Goal: Task Accomplishment & Management: Manage account settings

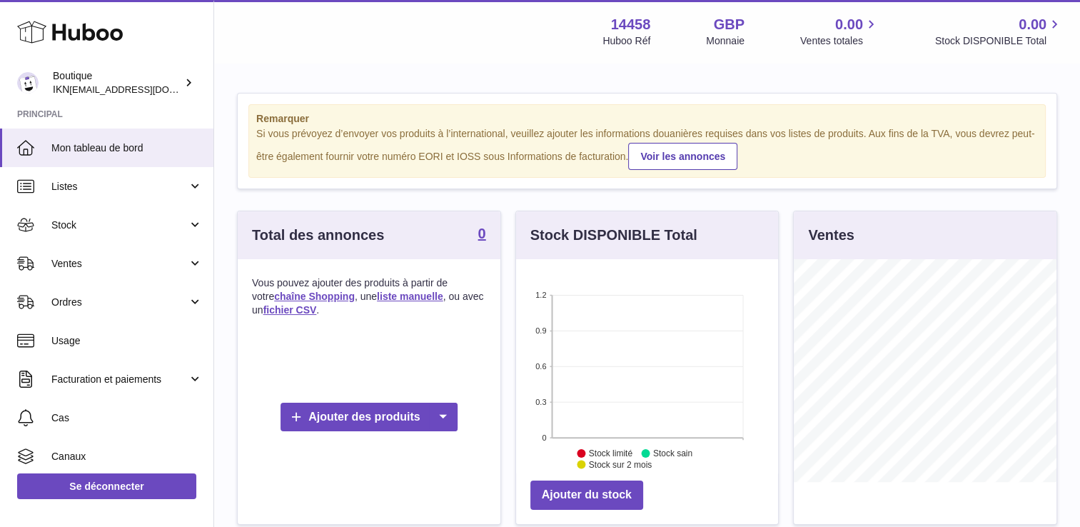
scroll to position [223, 263]
click at [180, 78] on div "Boutique IKN fraki89@hotmail.com" at bounding box center [117, 82] width 128 height 27
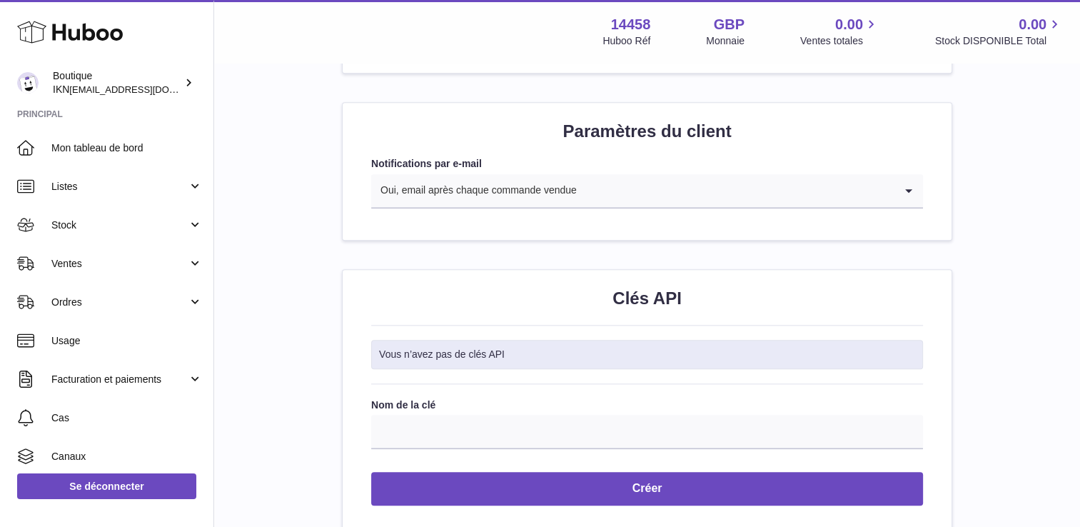
scroll to position [1403, 0]
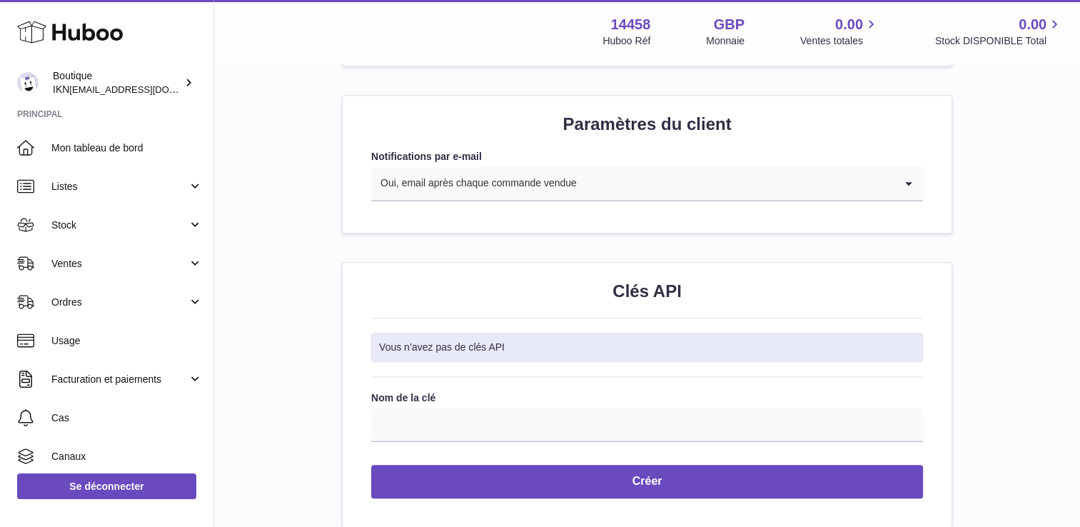
click at [914, 182] on icon "Rechercher l’option" at bounding box center [908, 183] width 29 height 33
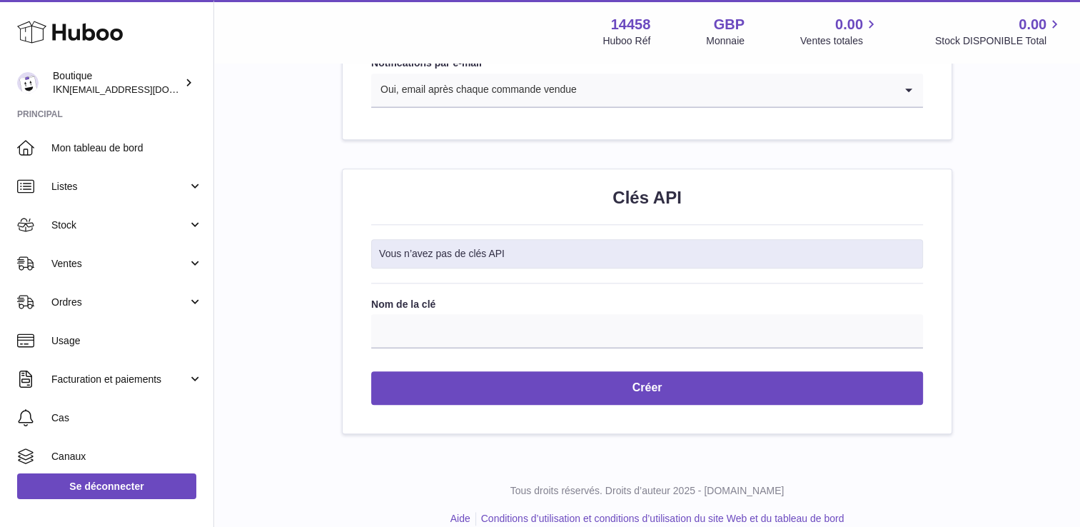
scroll to position [1515, 0]
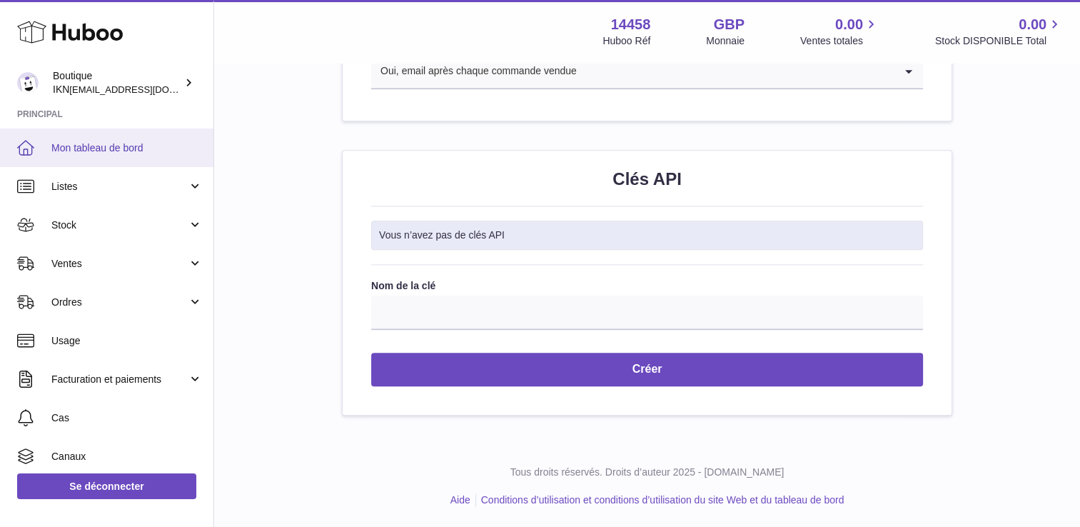
click at [158, 151] on span "Mon tableau de bord" at bounding box center [126, 148] width 151 height 14
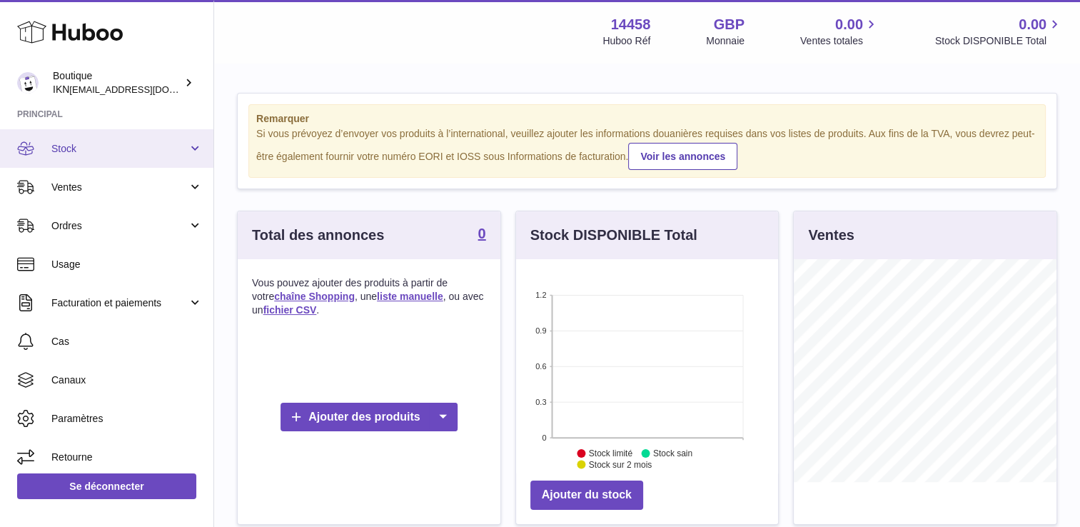
scroll to position [83, 0]
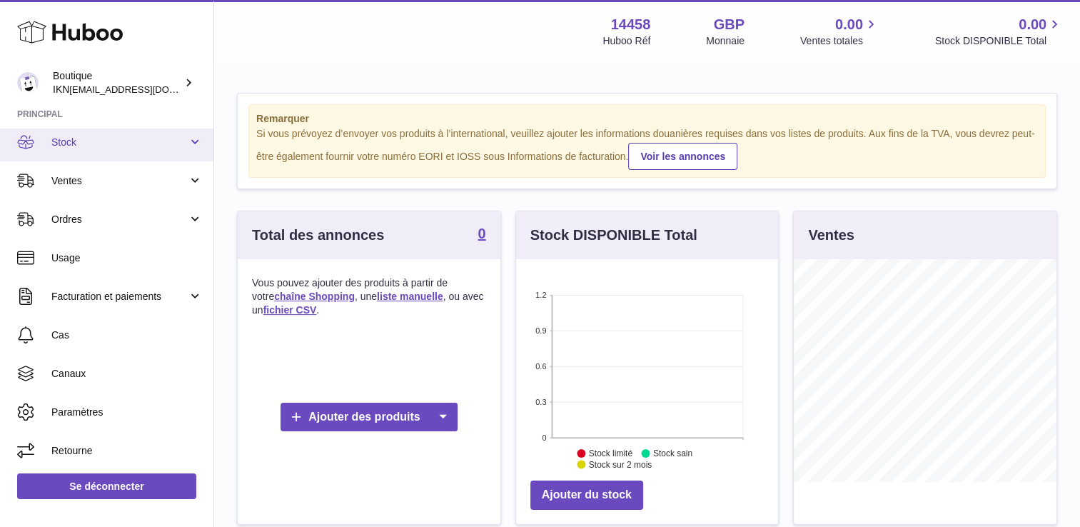
click at [117, 138] on span "Stock" at bounding box center [119, 143] width 136 height 14
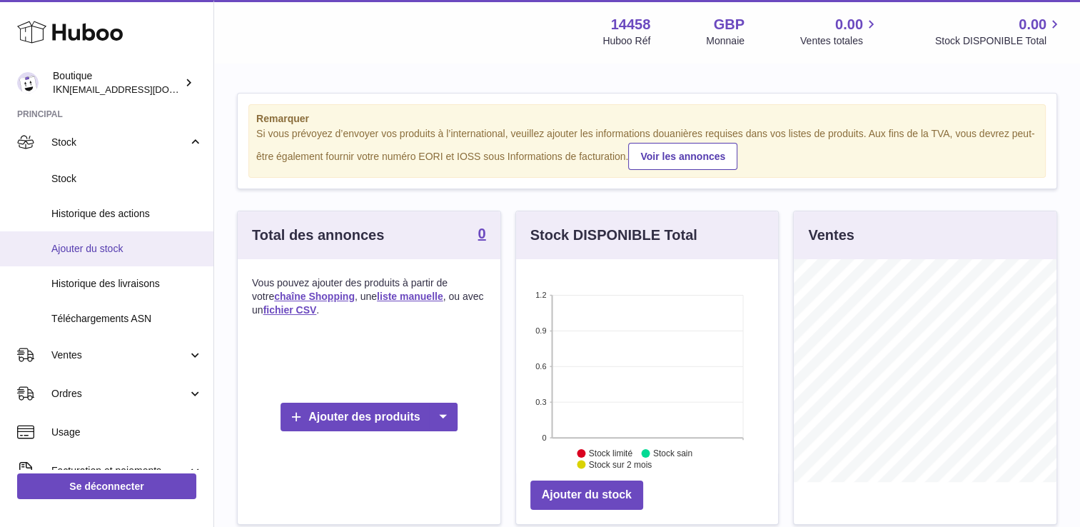
click at [121, 247] on span "Ajouter du stock" at bounding box center [126, 249] width 151 height 14
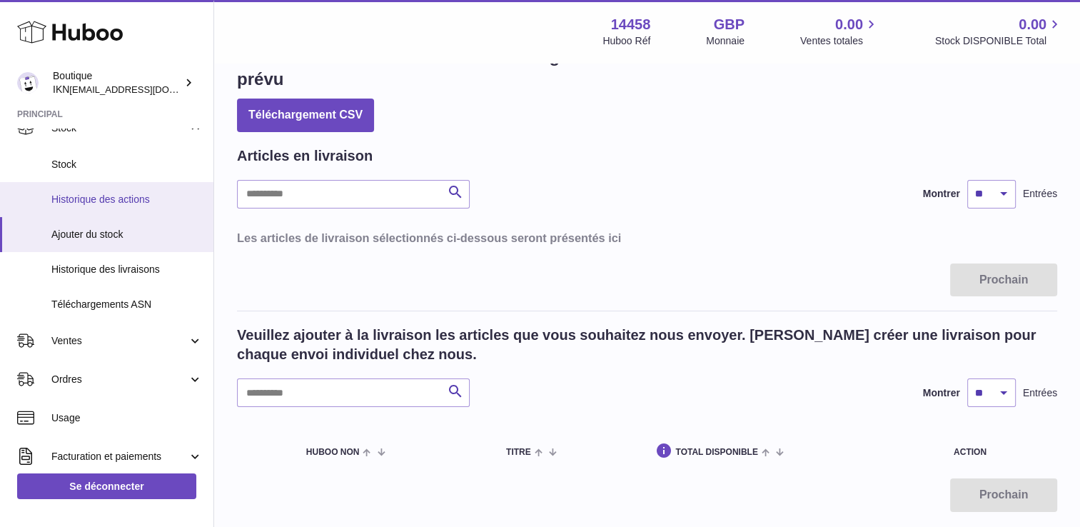
scroll to position [118, 0]
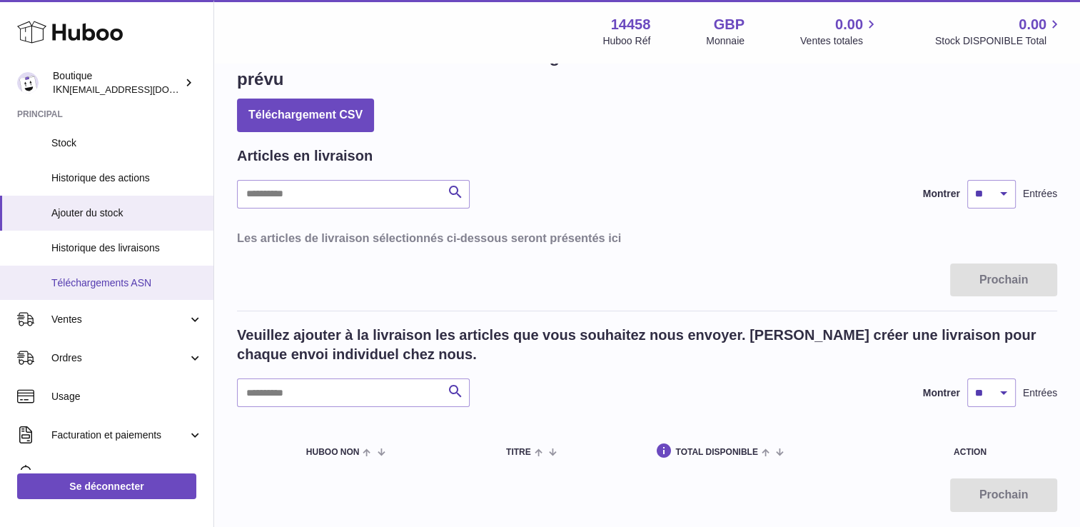
click at [128, 284] on span "Téléchargements ASN" at bounding box center [126, 283] width 151 height 14
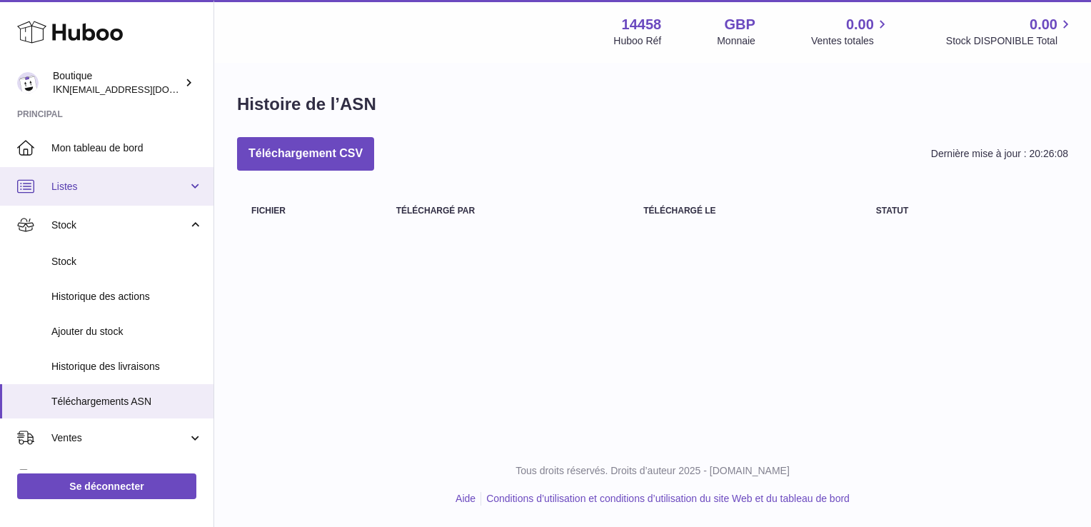
click at [194, 183] on link "Listes" at bounding box center [106, 186] width 213 height 39
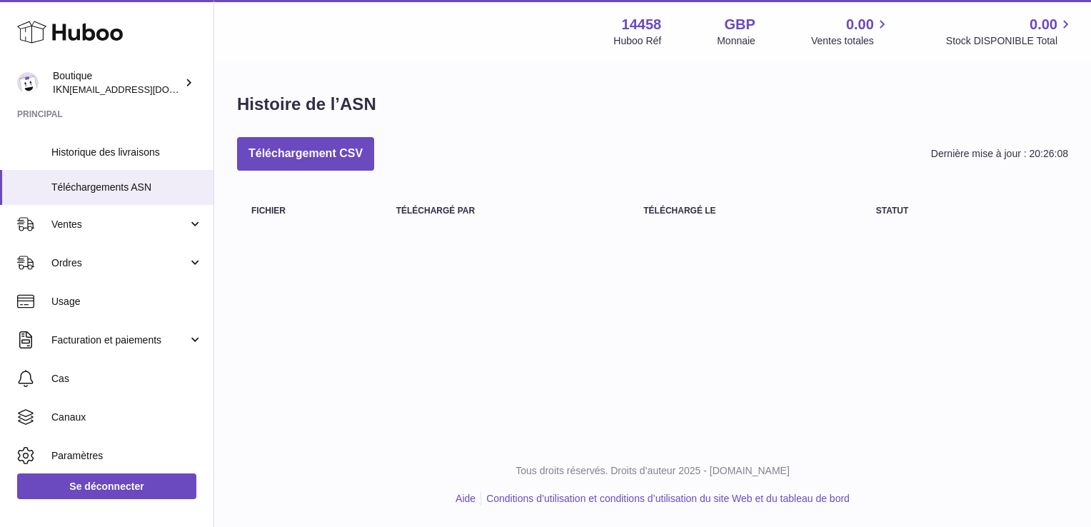
scroll to position [362, 0]
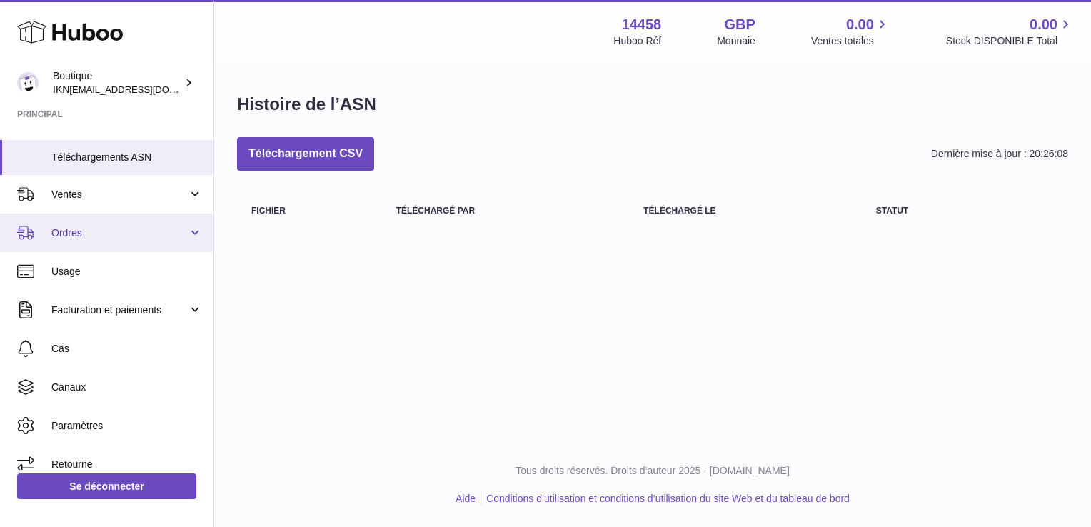
click at [197, 216] on link "Ordres" at bounding box center [106, 232] width 213 height 39
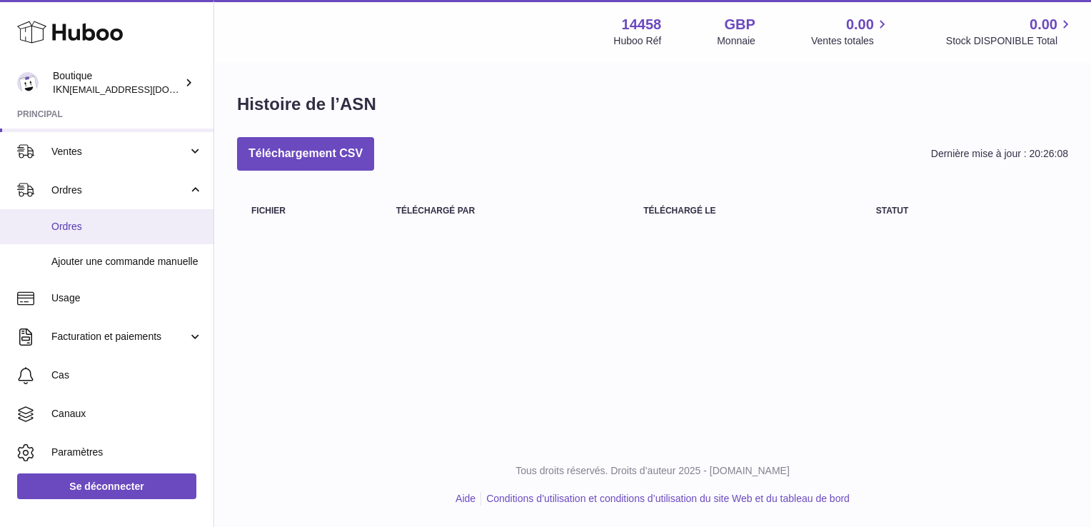
scroll to position [431, 0]
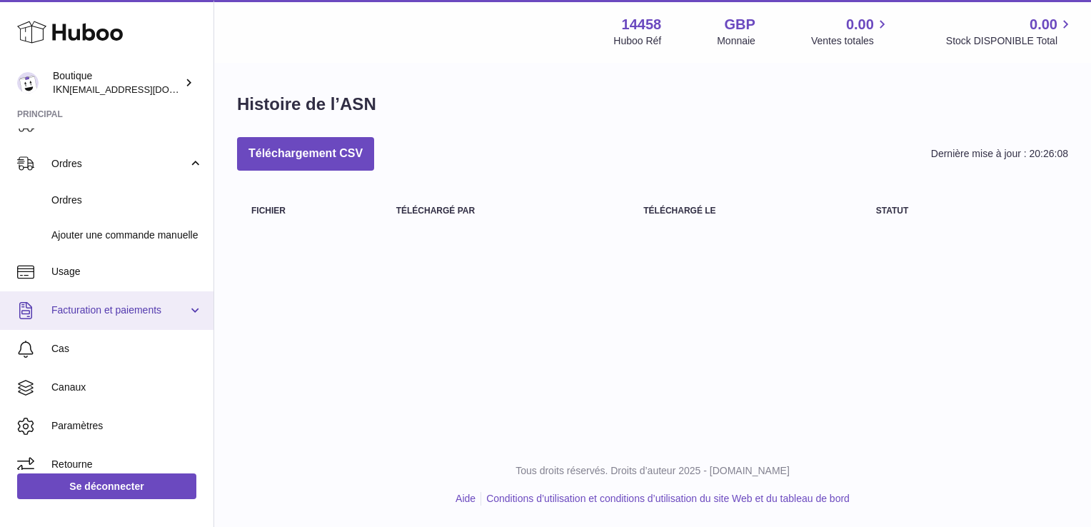
click at [192, 295] on link "Facturation et paiements" at bounding box center [106, 310] width 213 height 39
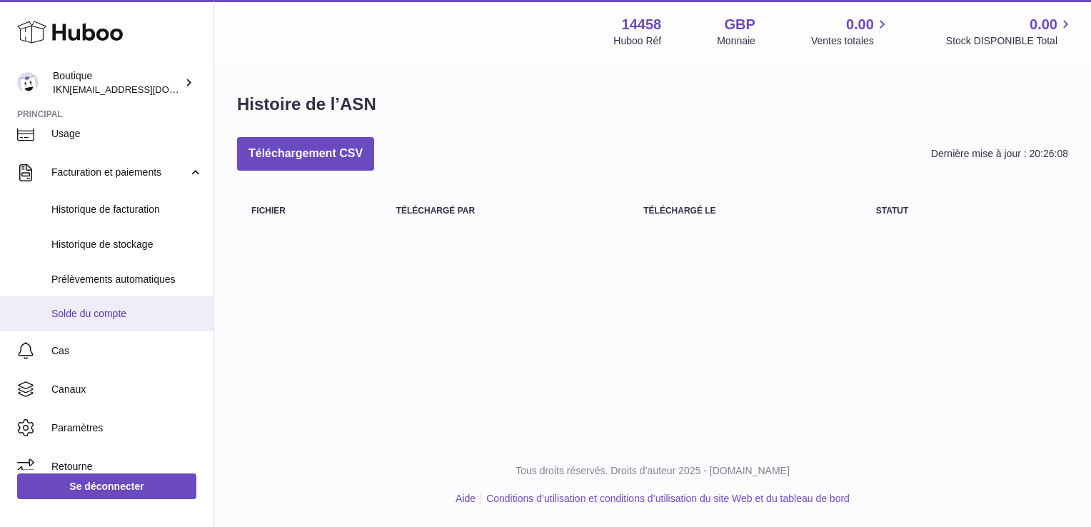
scroll to position [571, 0]
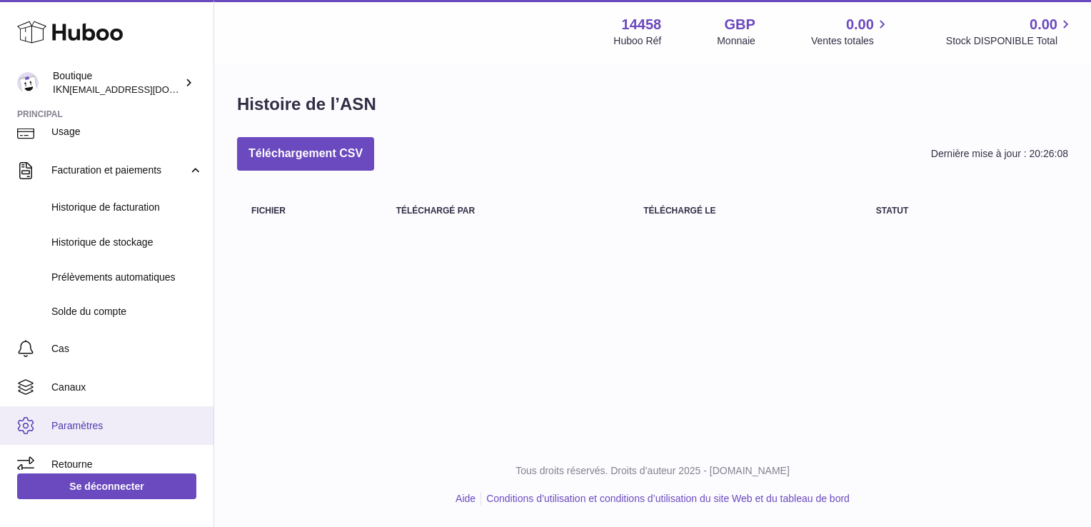
click at [133, 419] on span "Paramètres" at bounding box center [126, 426] width 151 height 14
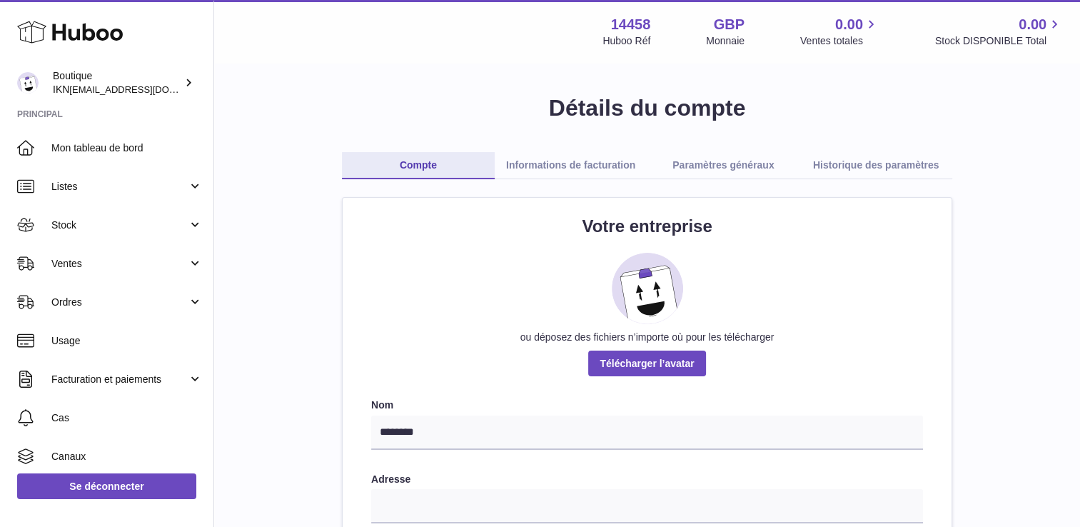
click at [531, 170] on link "Informations de facturation" at bounding box center [571, 165] width 153 height 27
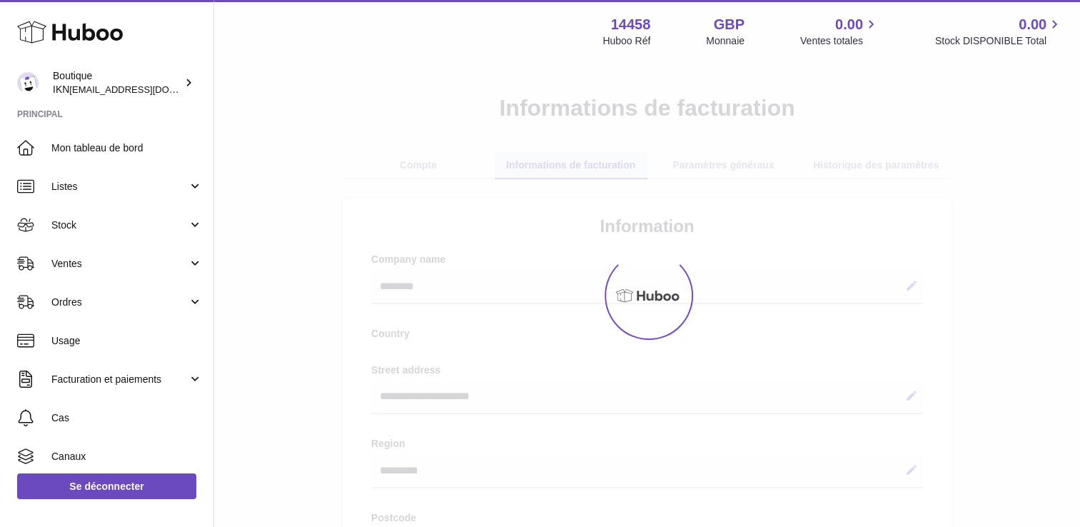
select select "**"
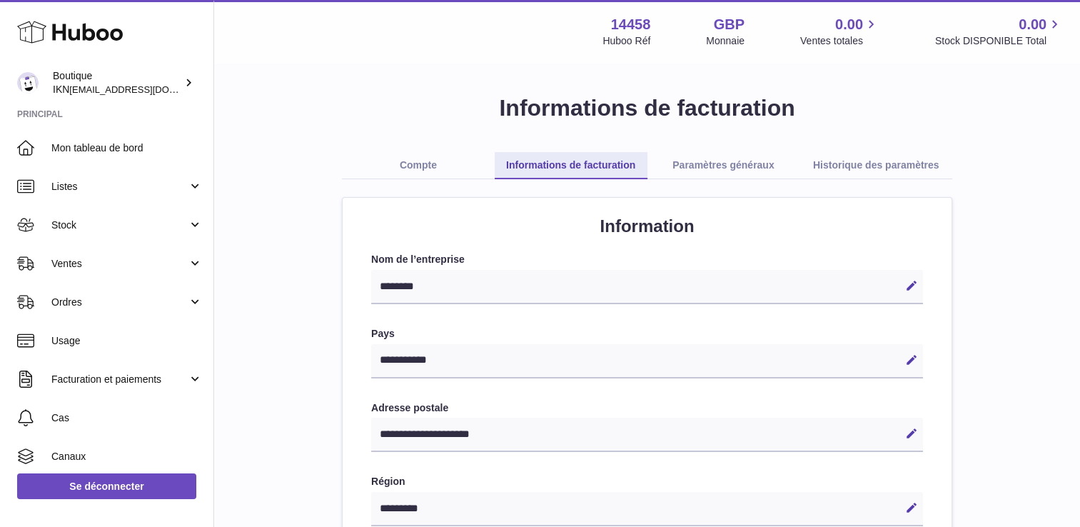
click at [727, 163] on link "Paramètres généraux" at bounding box center [723, 165] width 153 height 27
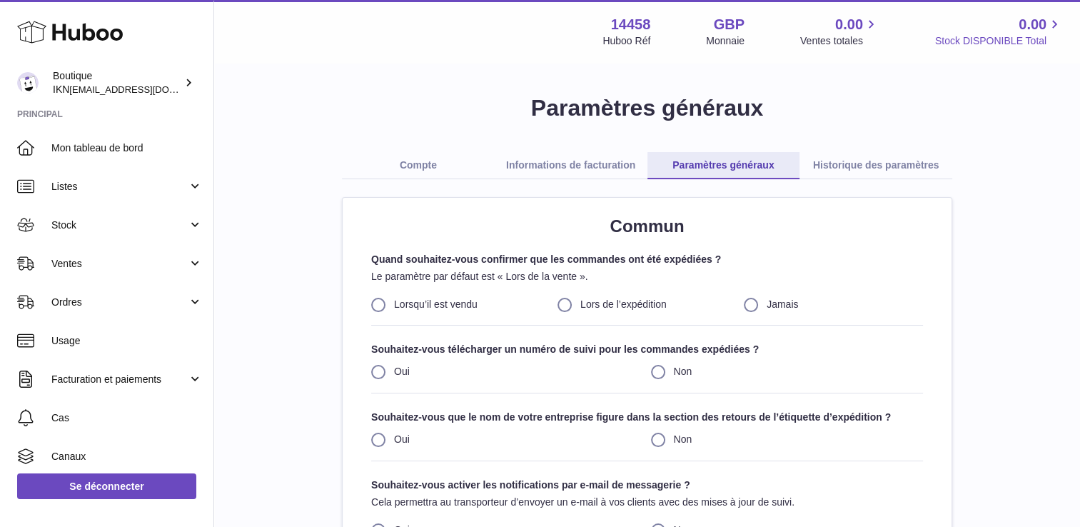
click at [1018, 35] on span "Stock DISPONIBLE Total" at bounding box center [999, 41] width 128 height 14
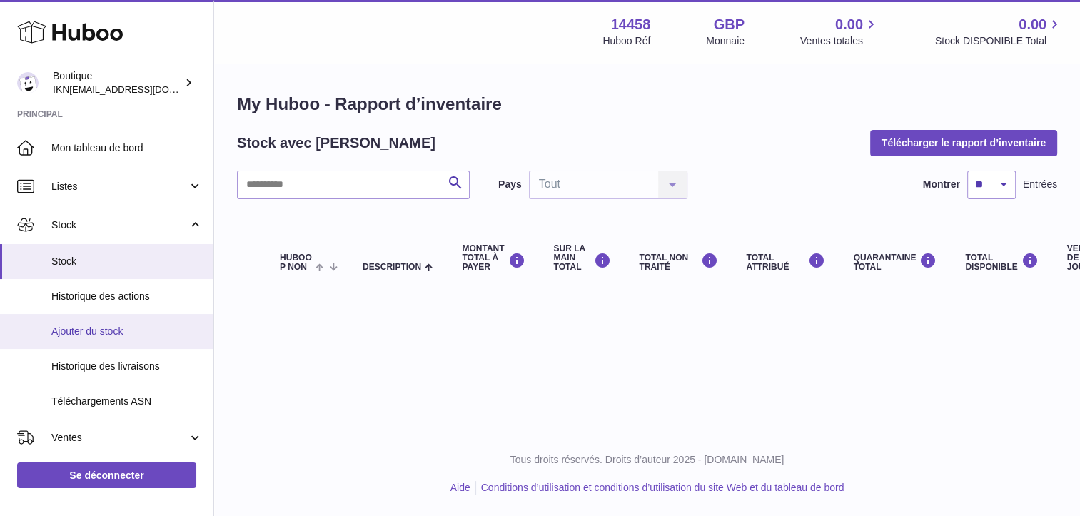
click at [108, 328] on span "Ajouter du stock" at bounding box center [126, 332] width 151 height 14
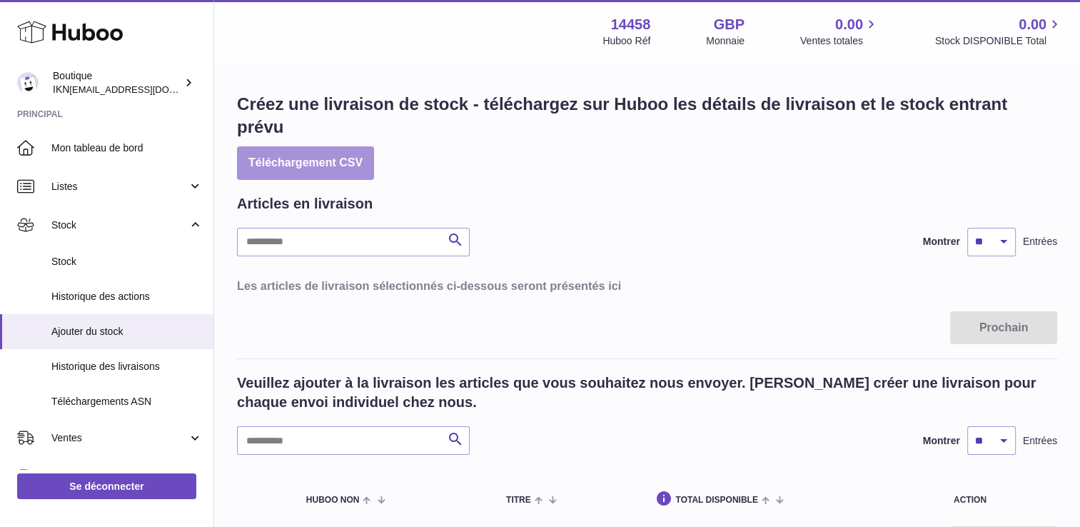
click at [323, 166] on button "Téléchargement CSV" at bounding box center [305, 163] width 137 height 34
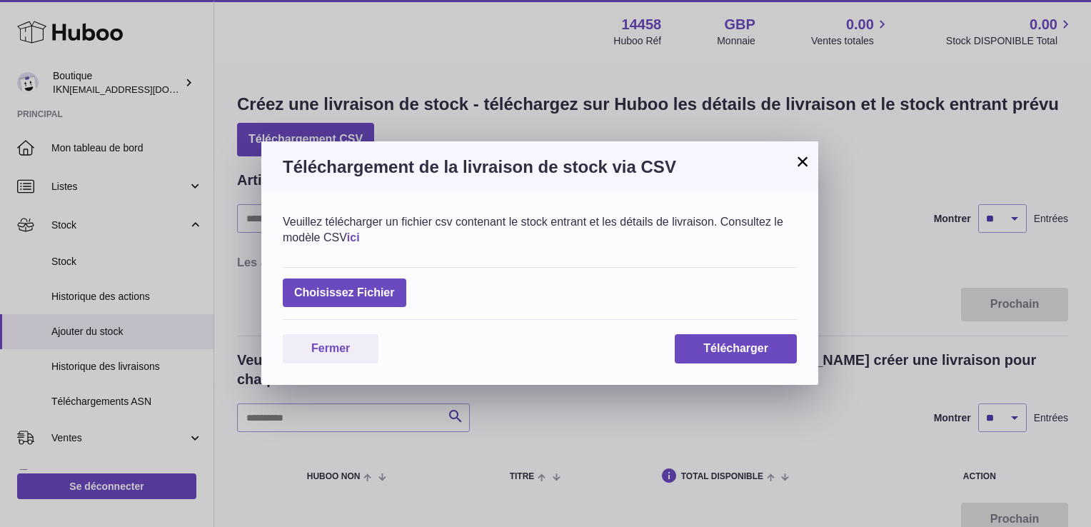
click at [360, 236] on link "ici" at bounding box center [353, 237] width 13 height 12
click at [802, 160] on button "×" at bounding box center [802, 161] width 17 height 17
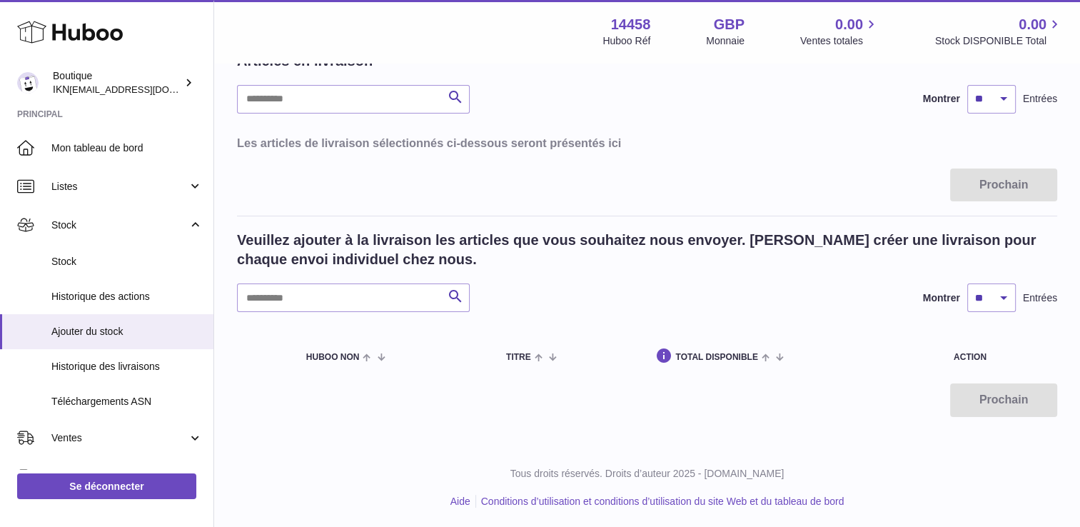
scroll to position [143, 0]
click at [160, 365] on span "Historique des livraisons" at bounding box center [126, 367] width 151 height 14
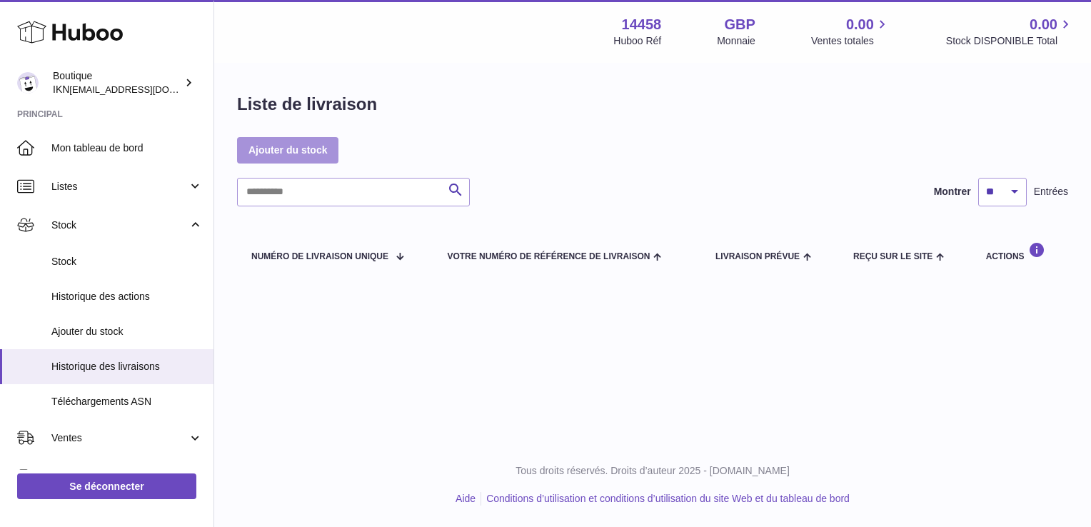
click at [307, 150] on link "Ajouter du stock" at bounding box center [287, 150] width 101 height 26
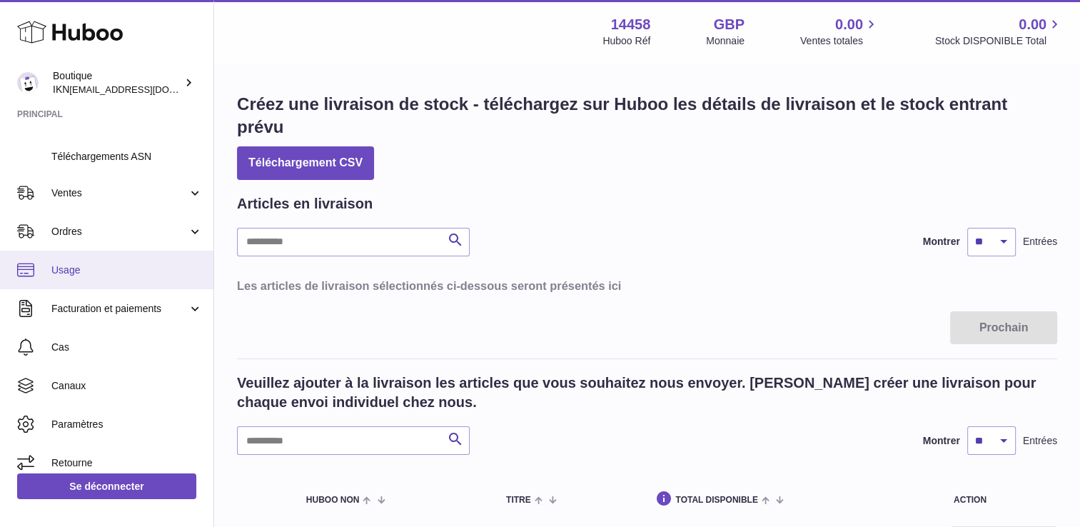
scroll to position [257, 0]
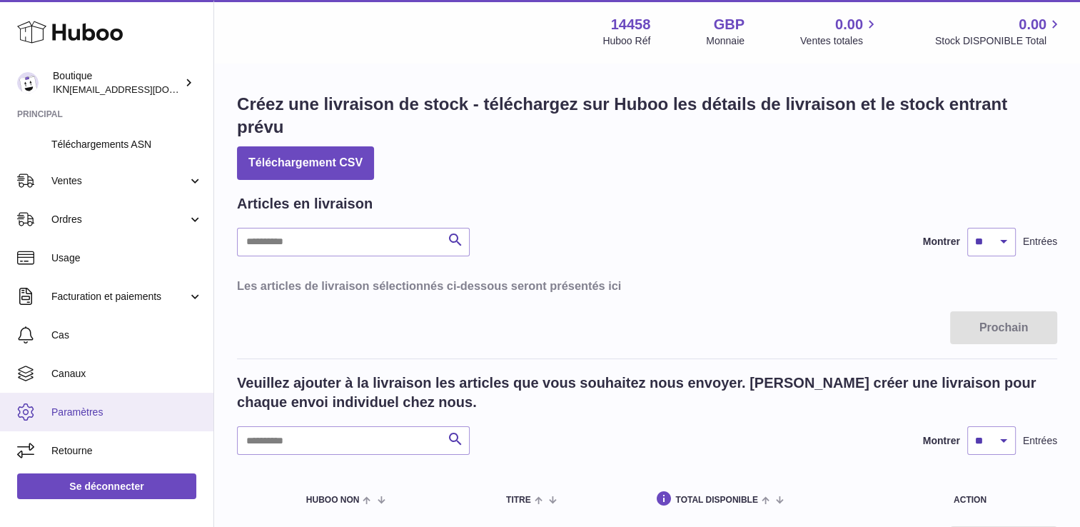
click at [94, 415] on span "Paramètres" at bounding box center [126, 412] width 151 height 14
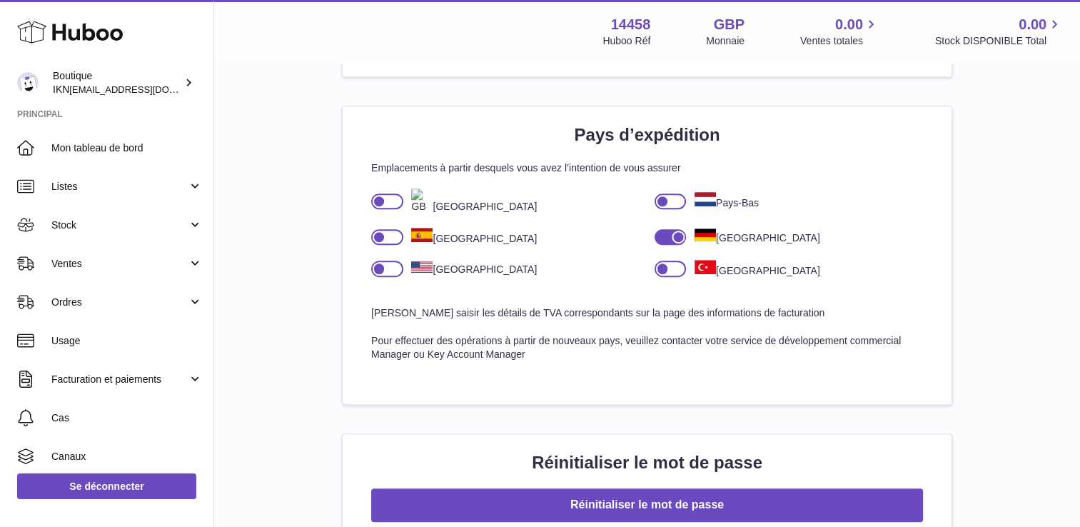
scroll to position [896, 0]
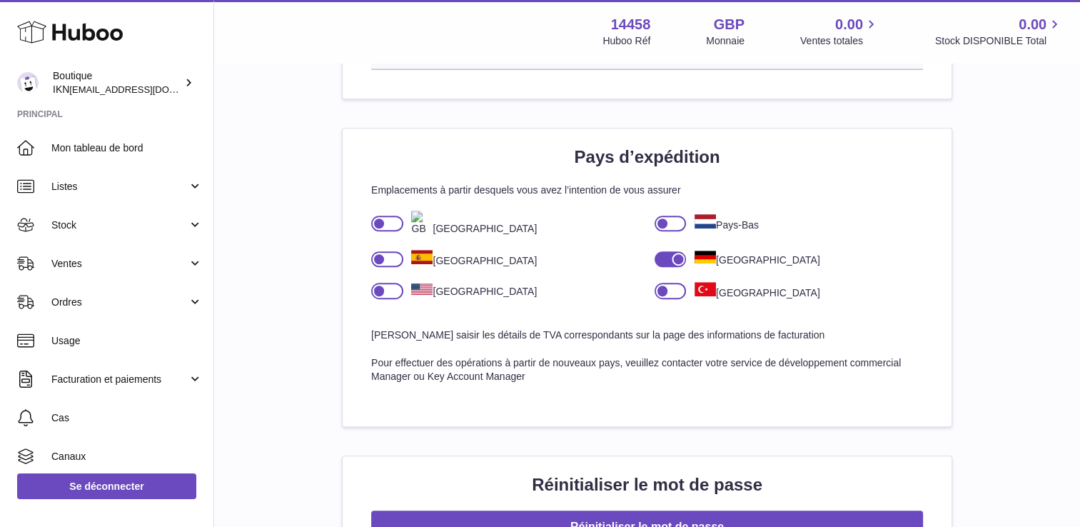
drag, startPoint x: 704, startPoint y: 256, endPoint x: 817, endPoint y: 221, distance: 117.2
click at [817, 221] on div "Pays-Bas" at bounding box center [788, 230] width 283 height 39
click at [742, 261] on font "[GEOGRAPHIC_DATA]" at bounding box center [768, 259] width 104 height 11
click at [672, 255] on div at bounding box center [678, 259] width 13 height 13
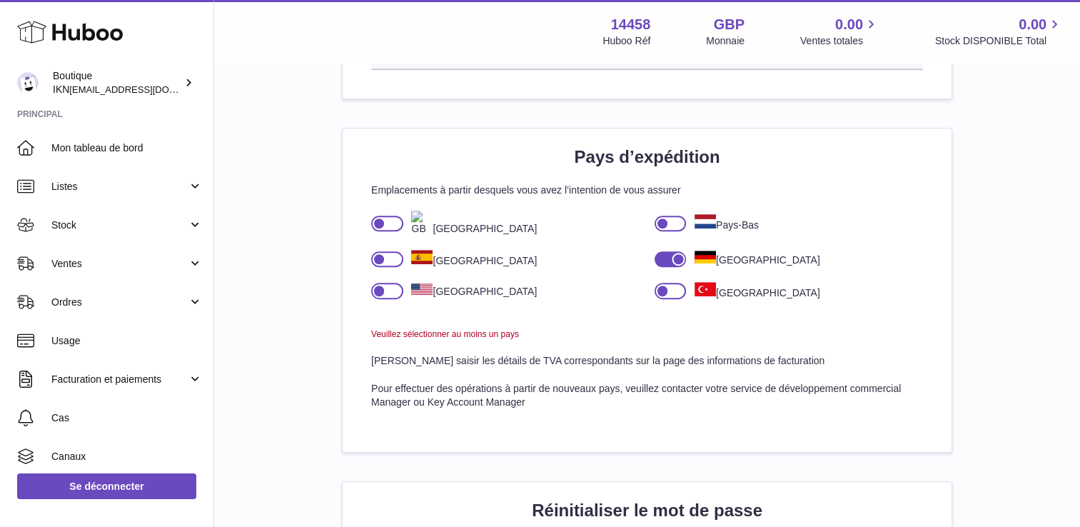
click at [669, 256] on div at bounding box center [671, 259] width 32 height 16
click at [387, 253] on div at bounding box center [387, 259] width 32 height 16
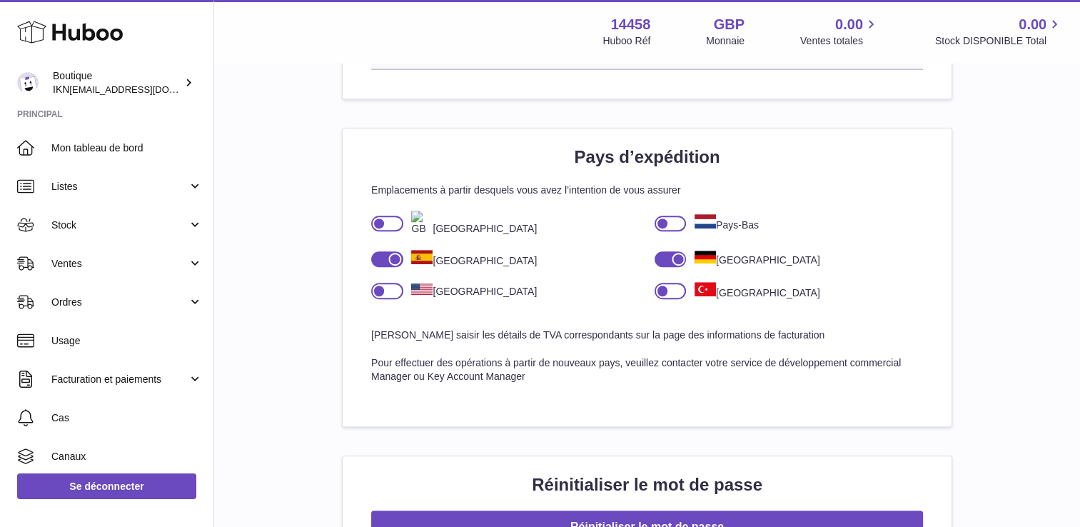
click at [388, 260] on div at bounding box center [387, 259] width 32 height 16
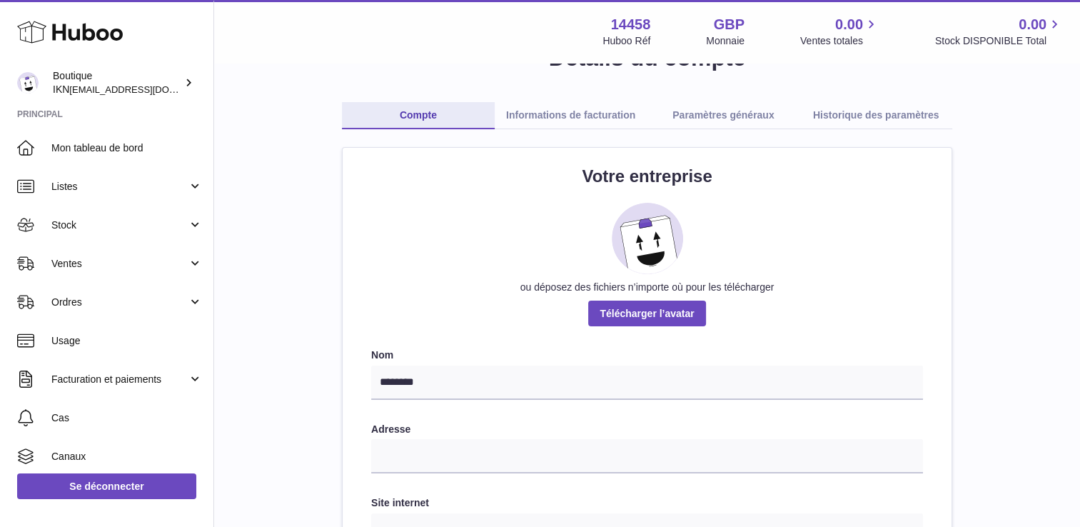
scroll to position [0, 0]
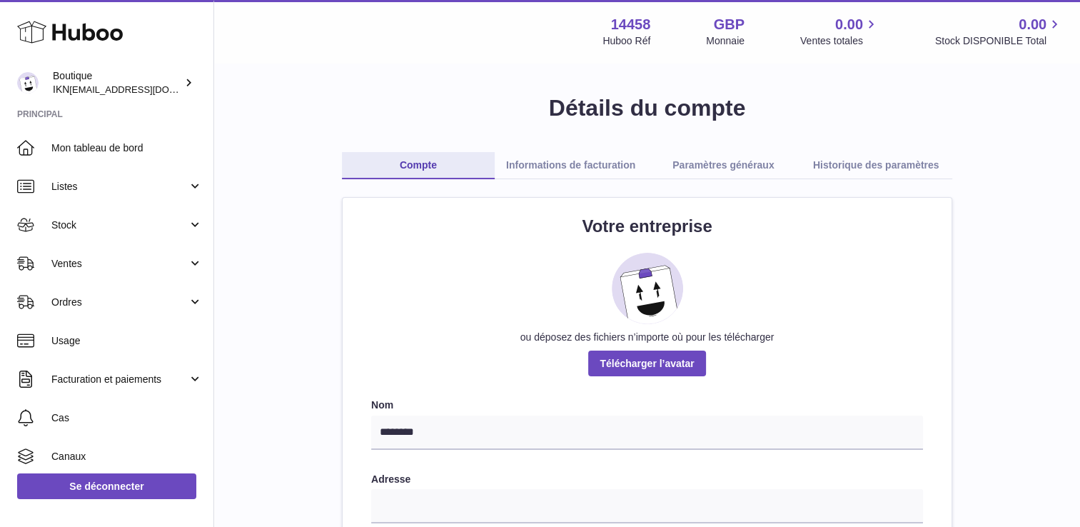
click at [696, 170] on link "Paramètres généraux" at bounding box center [723, 165] width 153 height 27
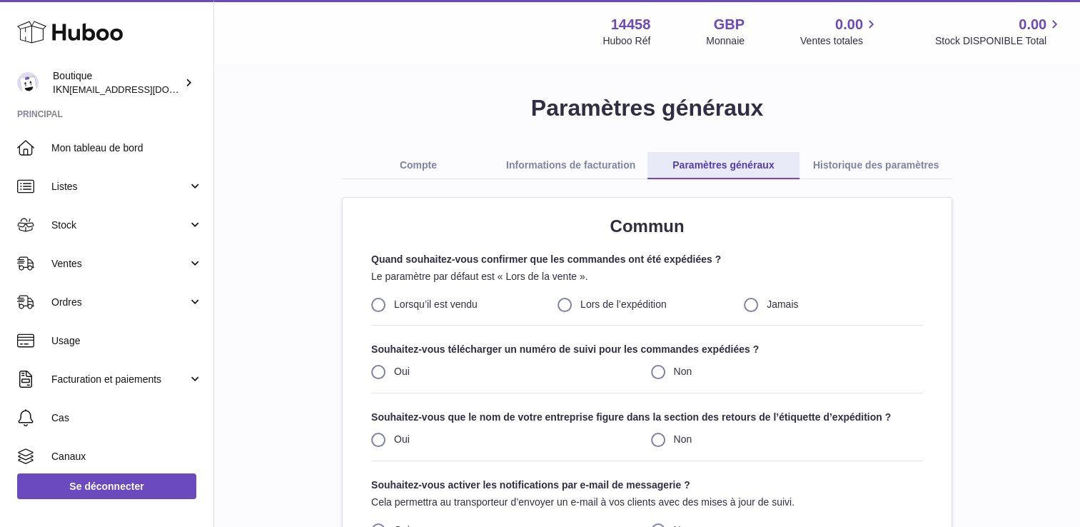
click at [894, 165] on link "Historique des paramètres" at bounding box center [875, 165] width 153 height 27
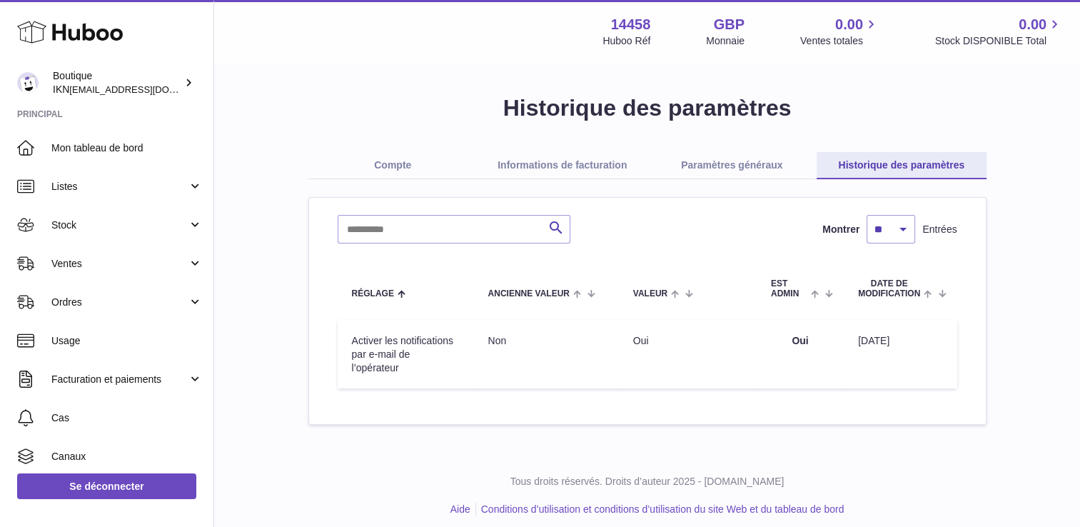
scroll to position [9, 0]
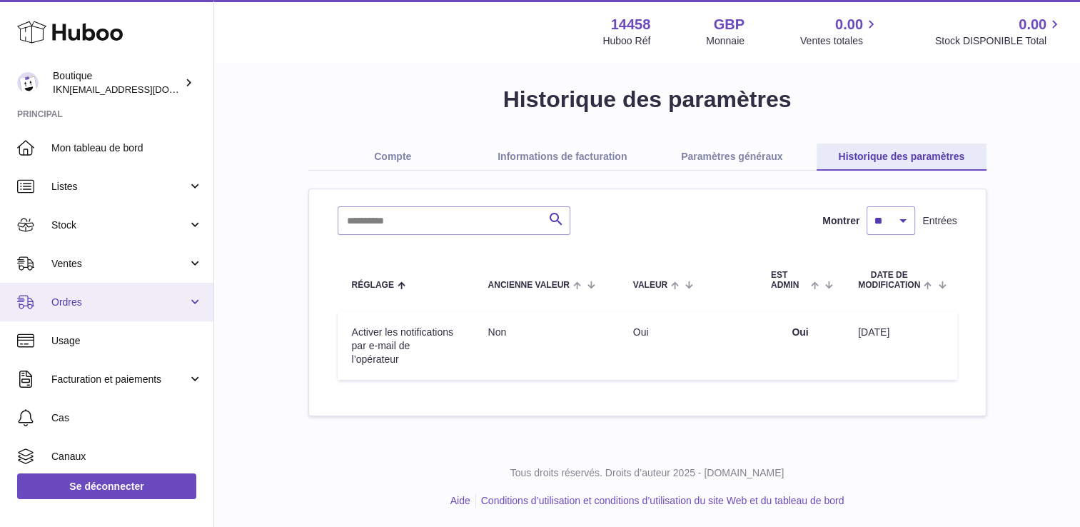
click at [197, 298] on link "Ordres" at bounding box center [106, 302] width 213 height 39
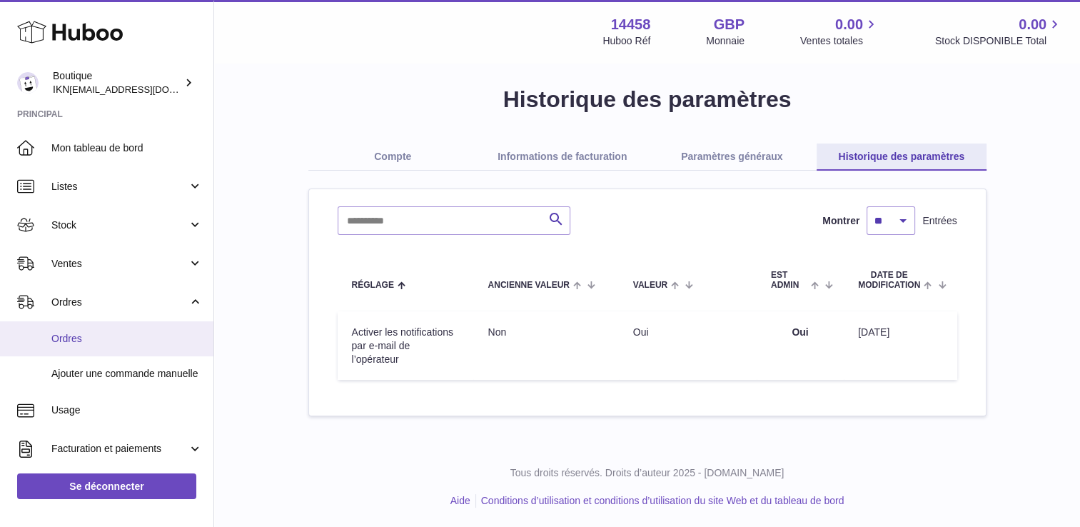
click at [182, 336] on span "Ordres" at bounding box center [126, 339] width 151 height 14
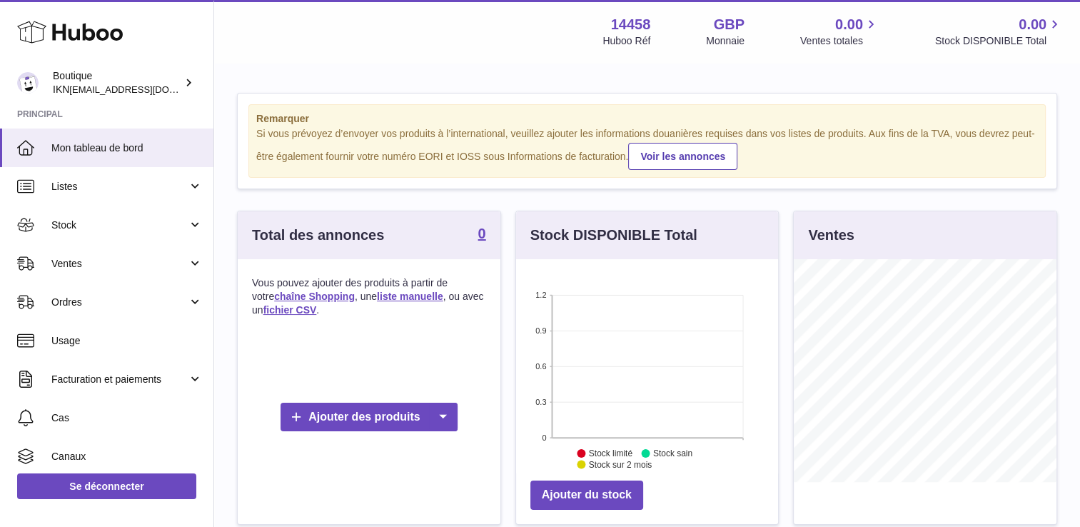
scroll to position [223, 263]
click at [719, 158] on link "Voir les annonces" at bounding box center [682, 156] width 109 height 27
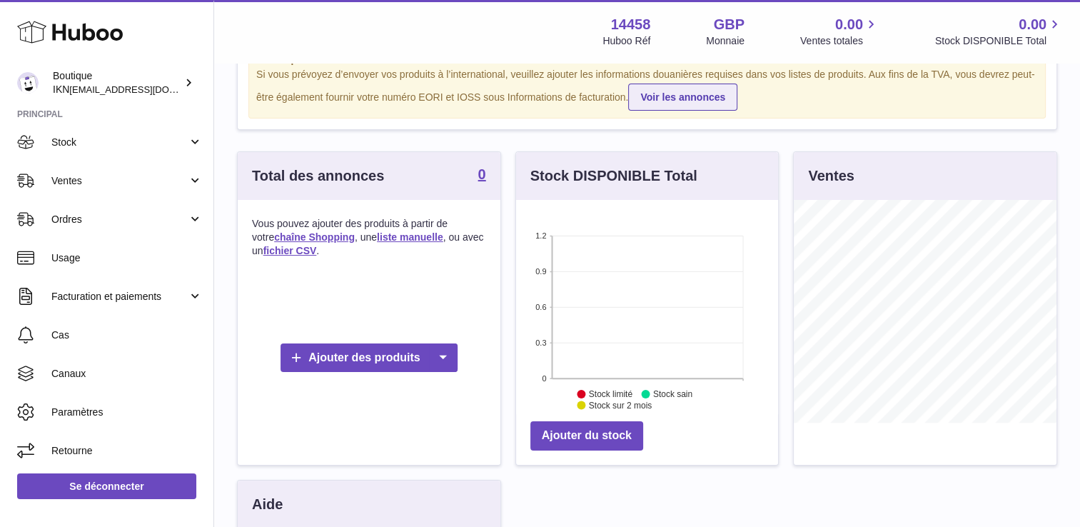
scroll to position [0, 0]
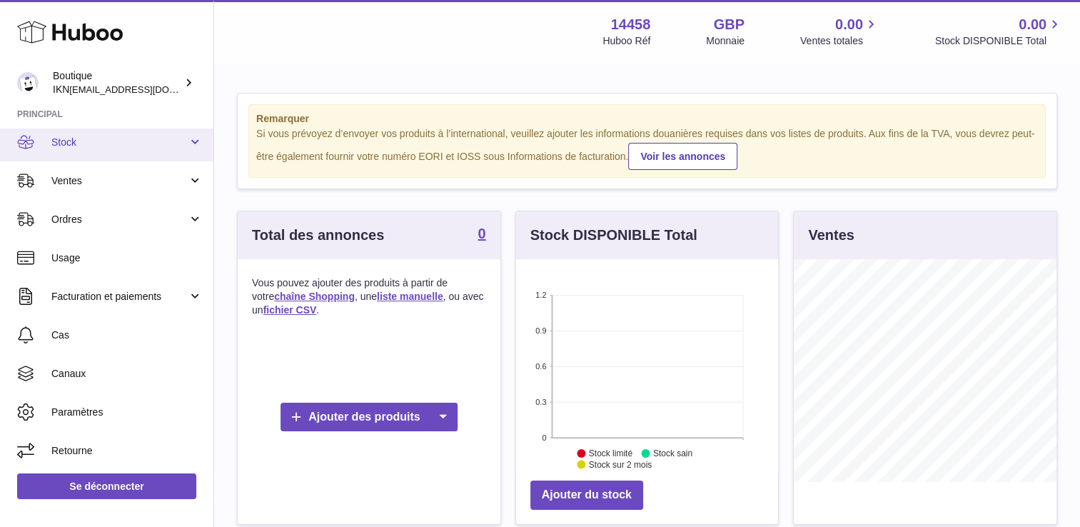
click at [98, 136] on span "Stock" at bounding box center [119, 143] width 136 height 14
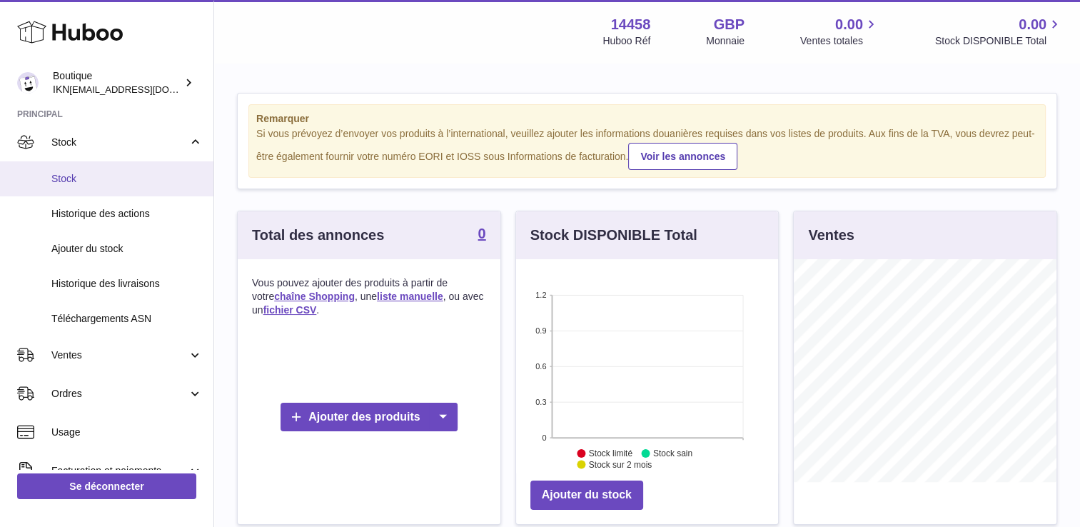
click at [94, 178] on span "Stock" at bounding box center [126, 179] width 151 height 14
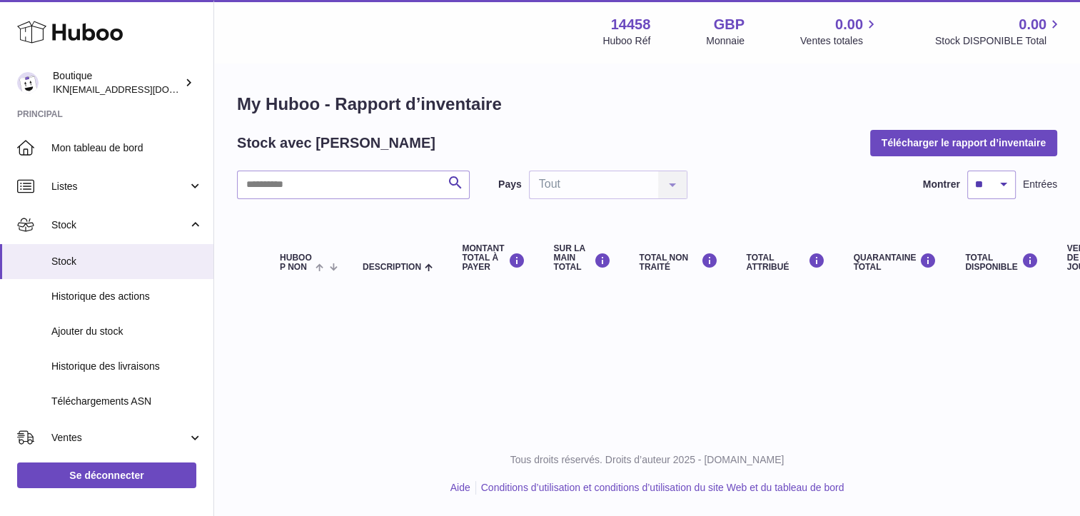
click at [98, 26] on icon at bounding box center [70, 32] width 106 height 29
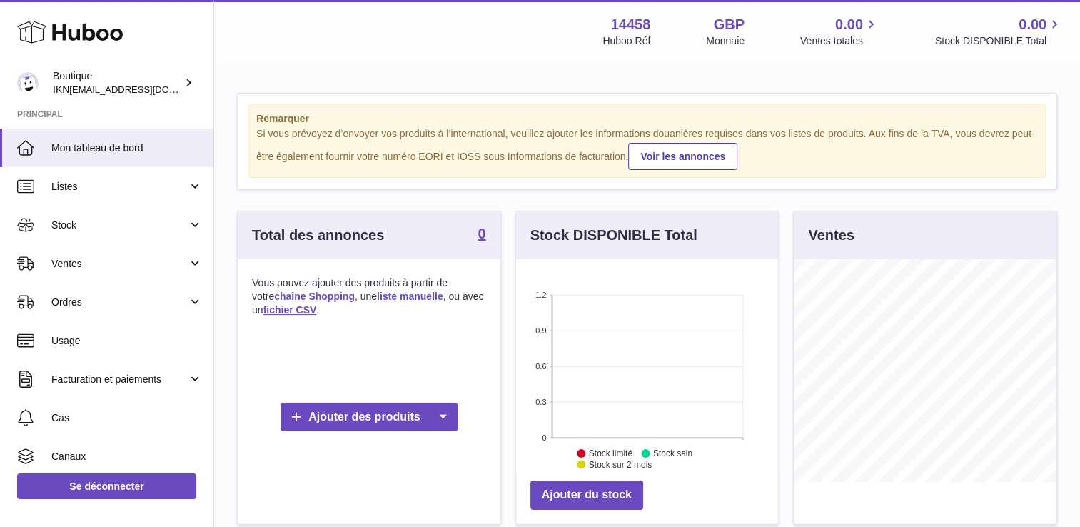
click at [101, 39] on use at bounding box center [70, 32] width 106 height 22
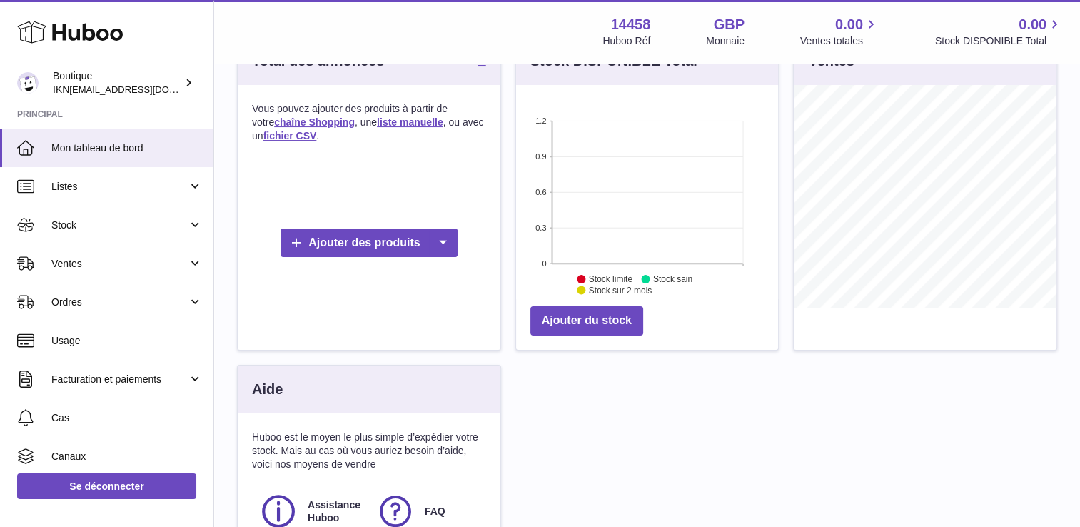
scroll to position [143, 0]
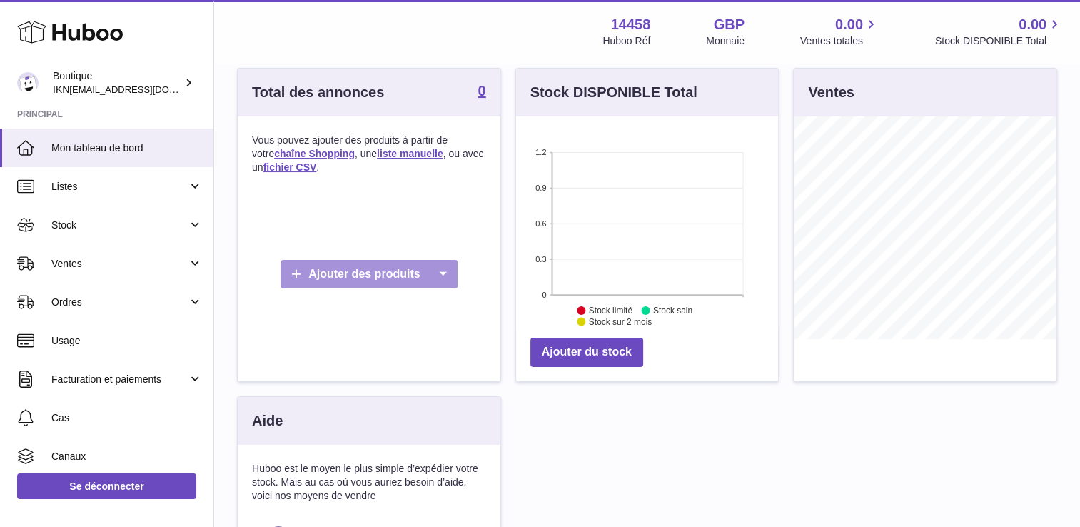
click at [442, 273] on icon at bounding box center [443, 274] width 29 height 29
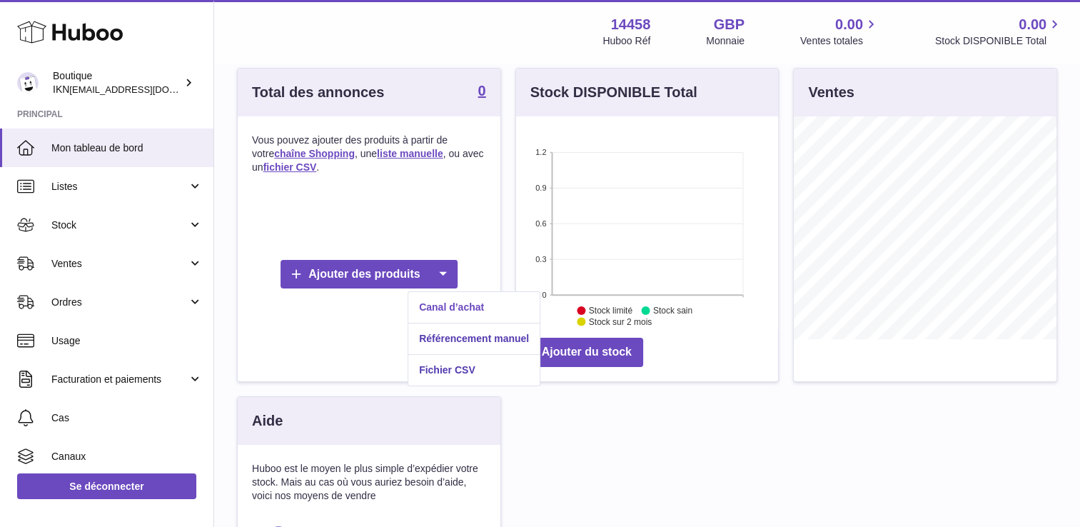
click at [459, 311] on link "Canal d’achat" at bounding box center [473, 307] width 131 height 31
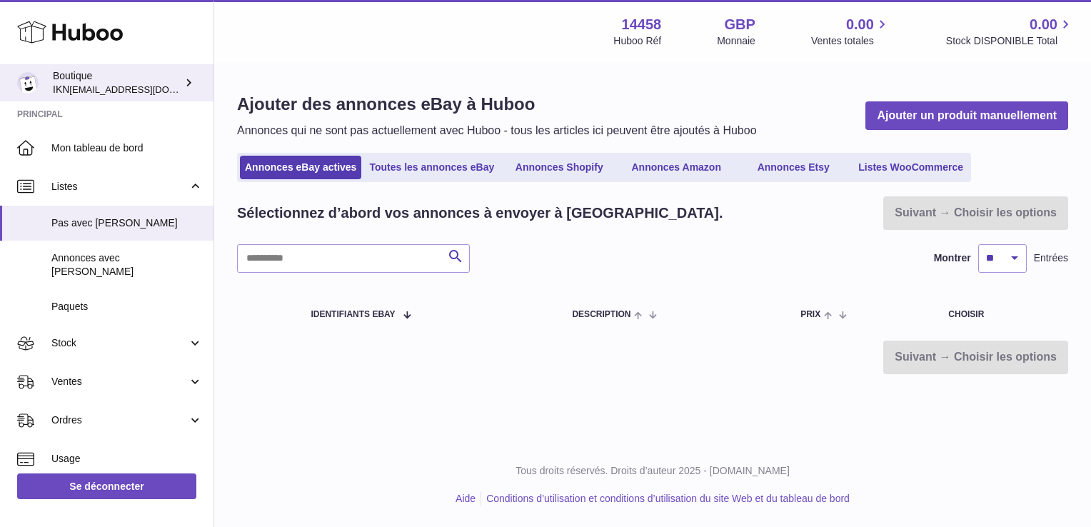
click at [89, 79] on div "Boutique IKN fraki89@hotmail.com" at bounding box center [117, 82] width 128 height 27
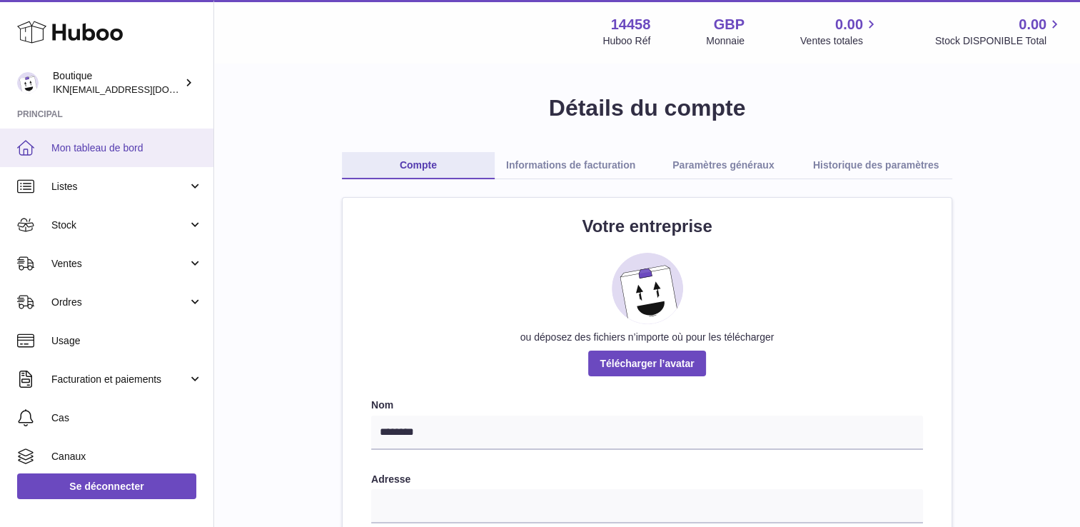
click at [118, 141] on span "Mon tableau de bord" at bounding box center [126, 148] width 151 height 14
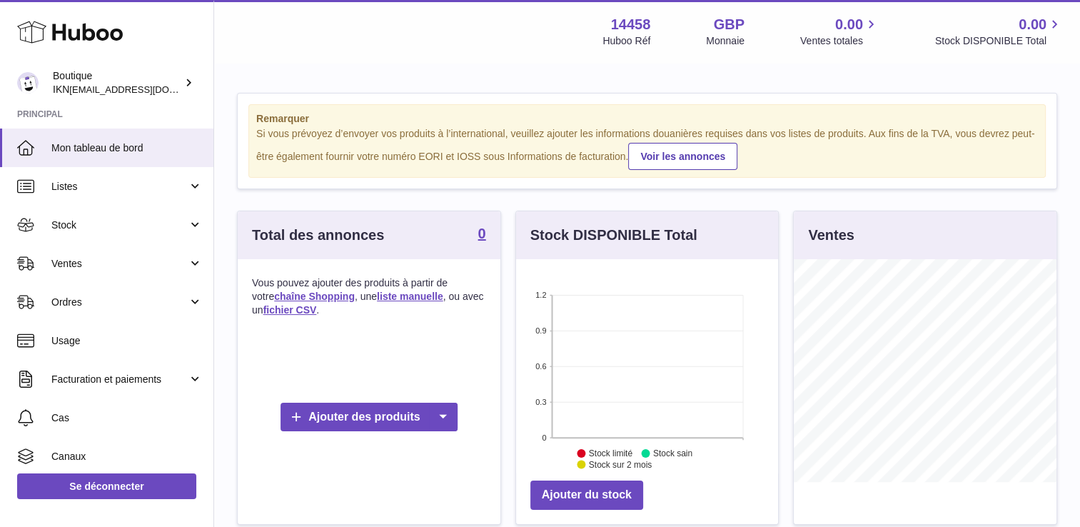
scroll to position [223, 263]
